Goal: Information Seeking & Learning: Learn about a topic

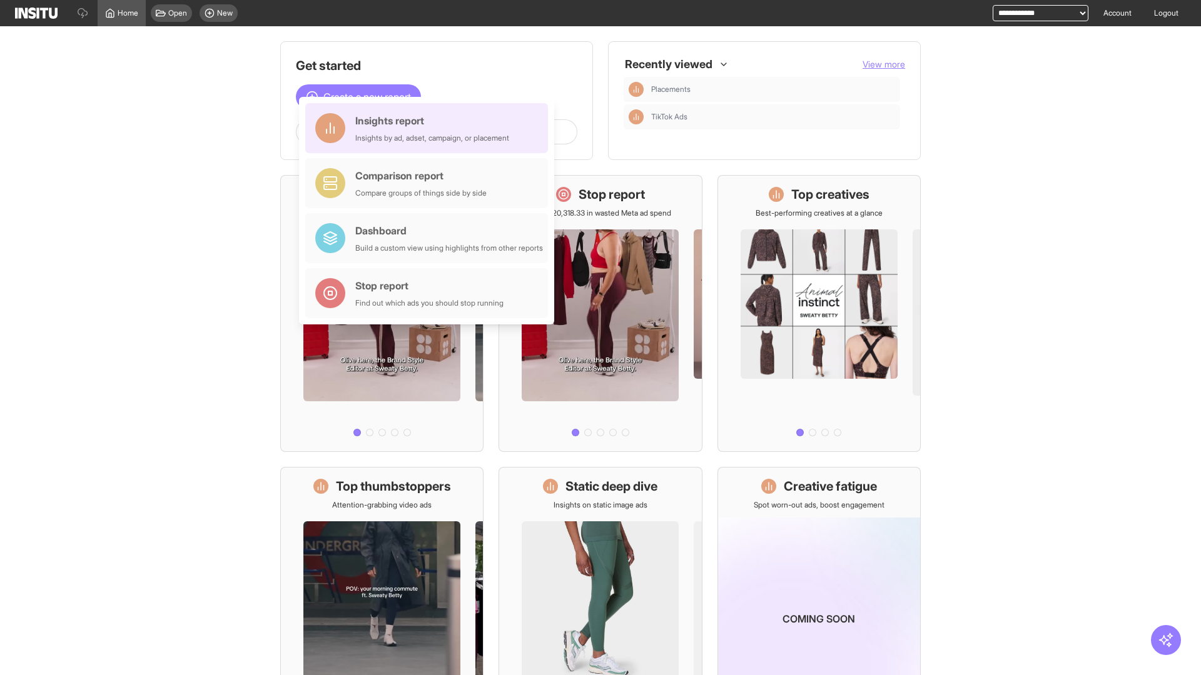
click at [430, 128] on div "Insights report Insights by ad, adset, campaign, or placement" at bounding box center [432, 128] width 154 height 30
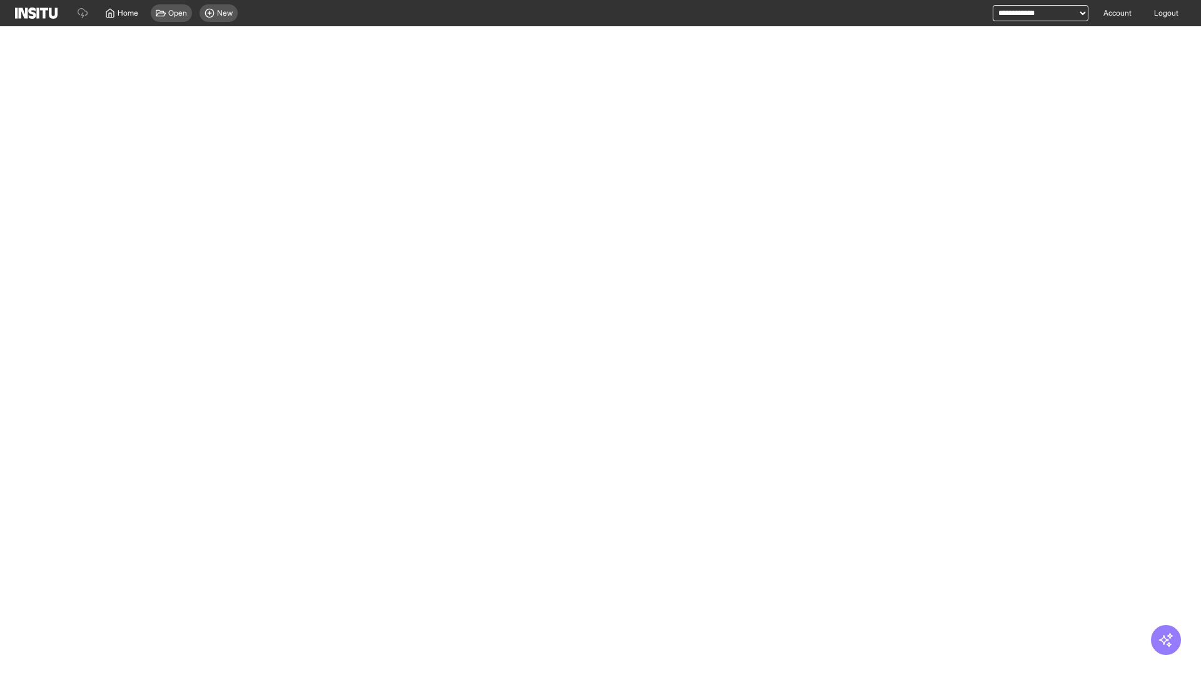
select select "**"
